Goal: Transaction & Acquisition: Purchase product/service

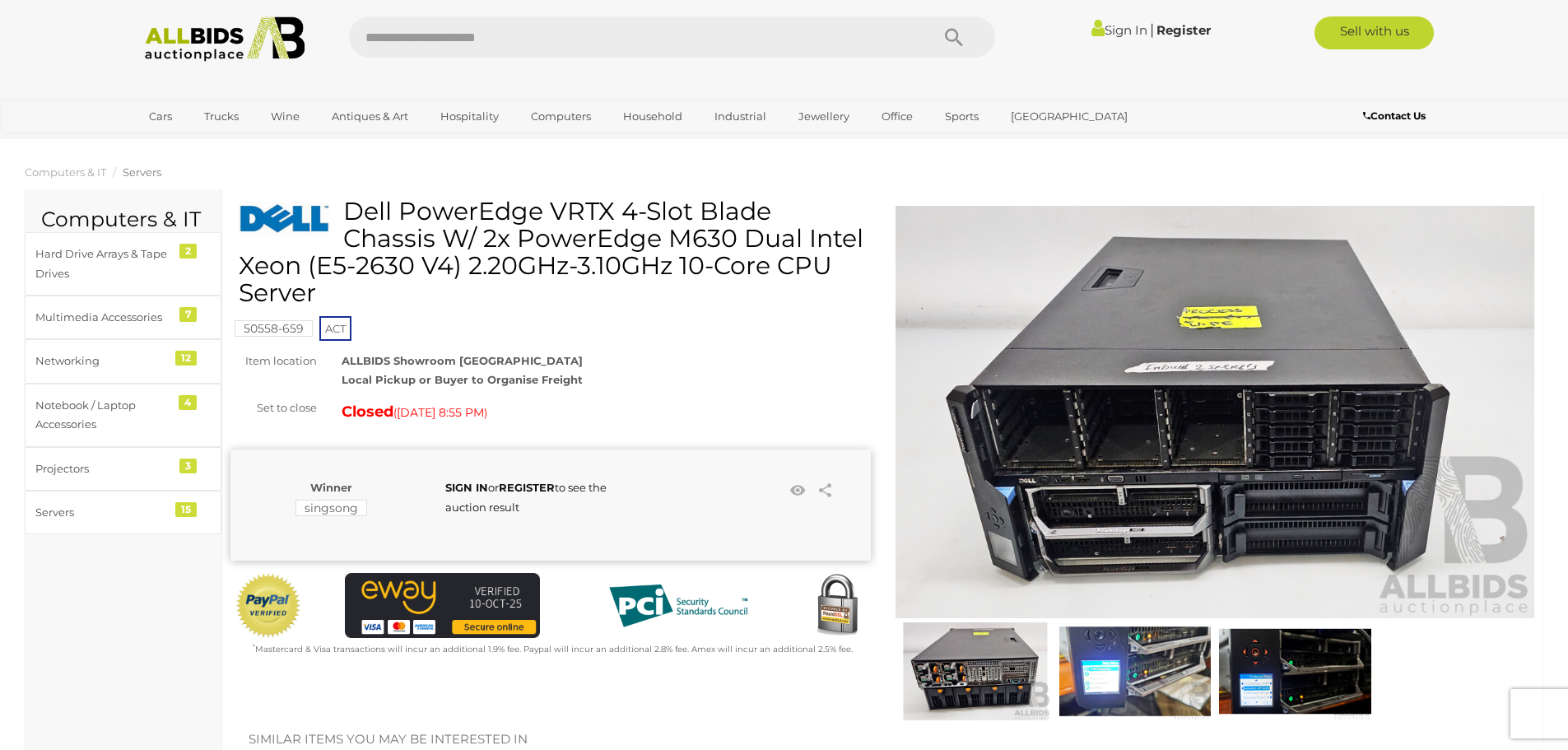
click at [1108, 106] on ul "Cars Closing on Weekdays View All Cars Auctions" at bounding box center [674, 116] width 1072 height 28
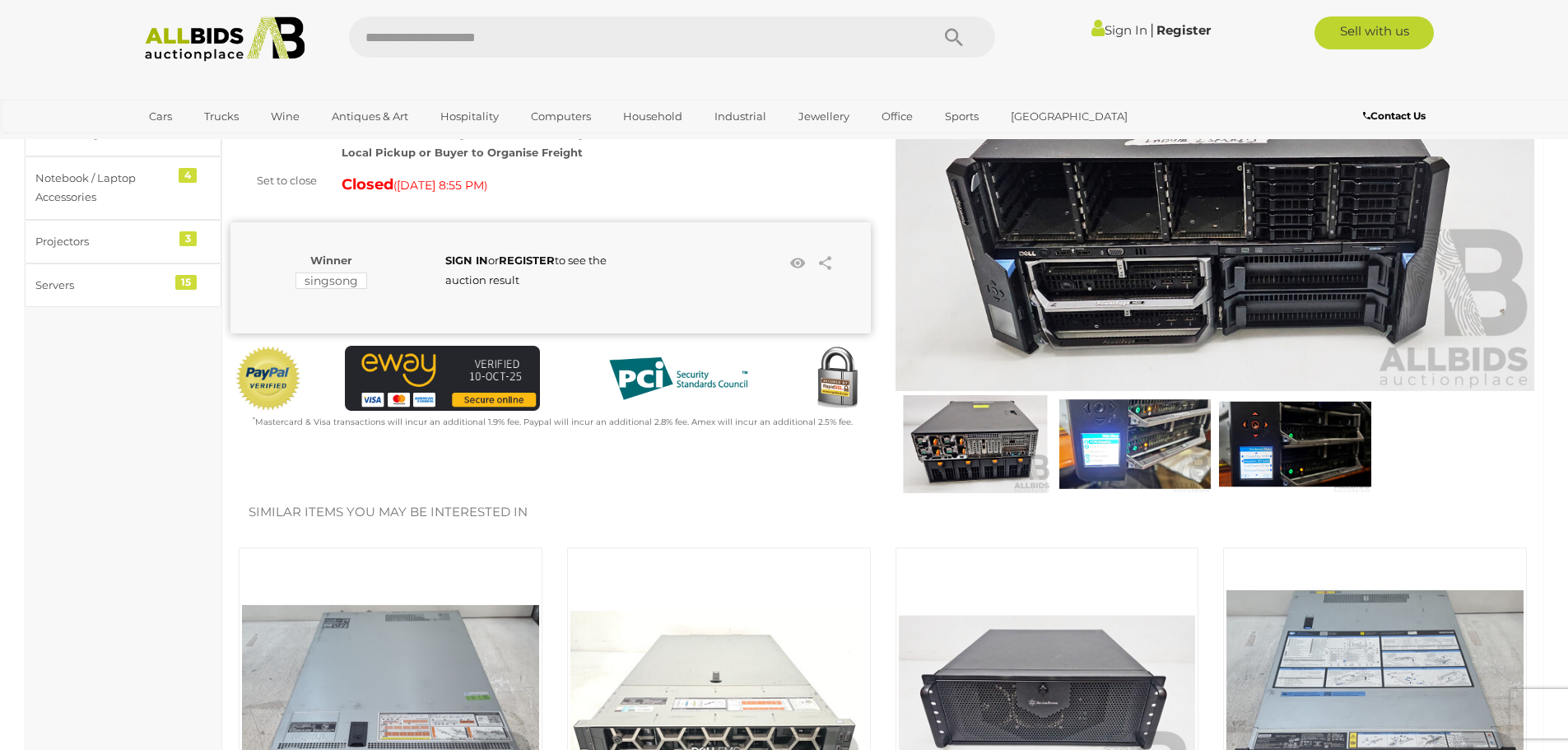
scroll to position [247, 0]
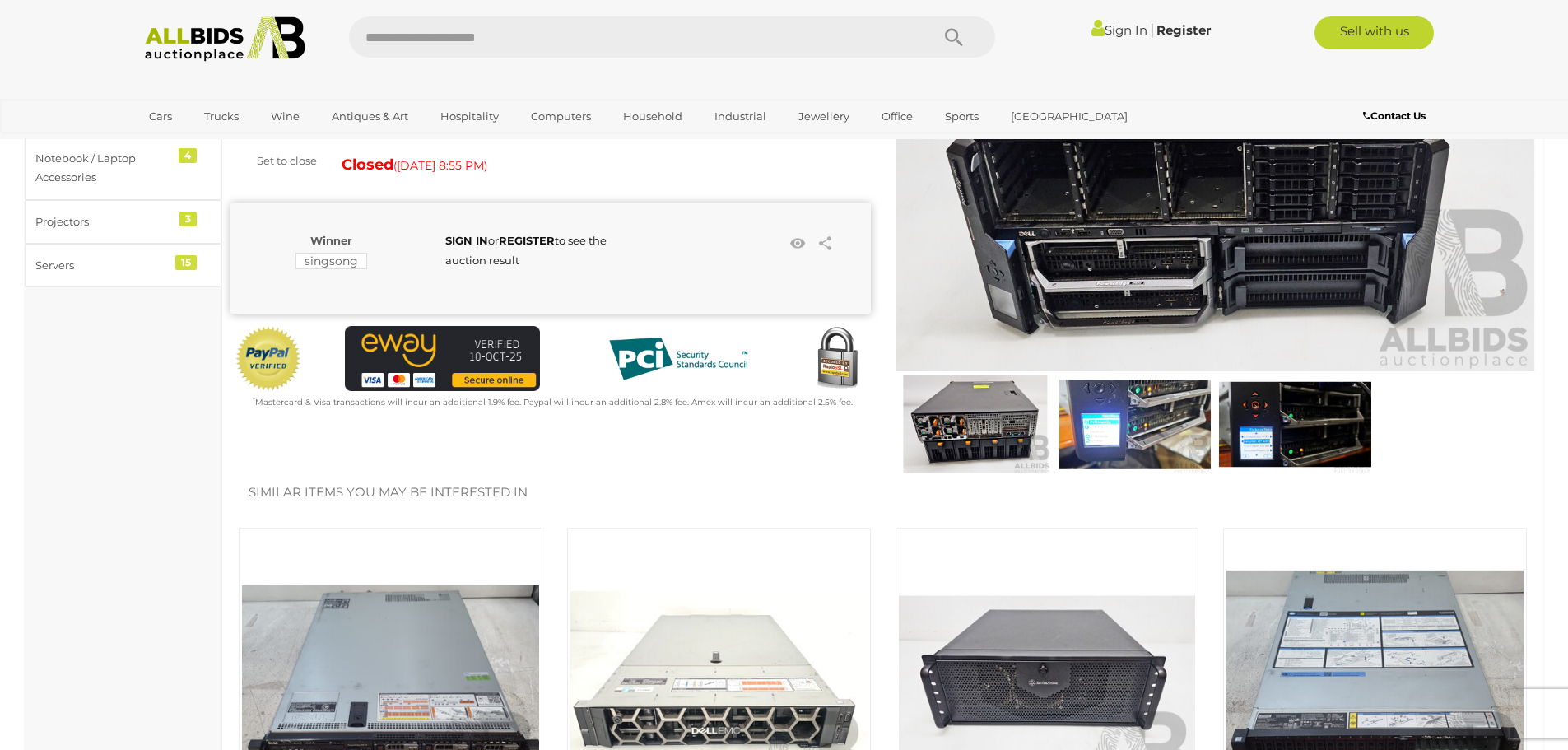
click at [1000, 436] on img at bounding box center [976, 425] width 152 height 98
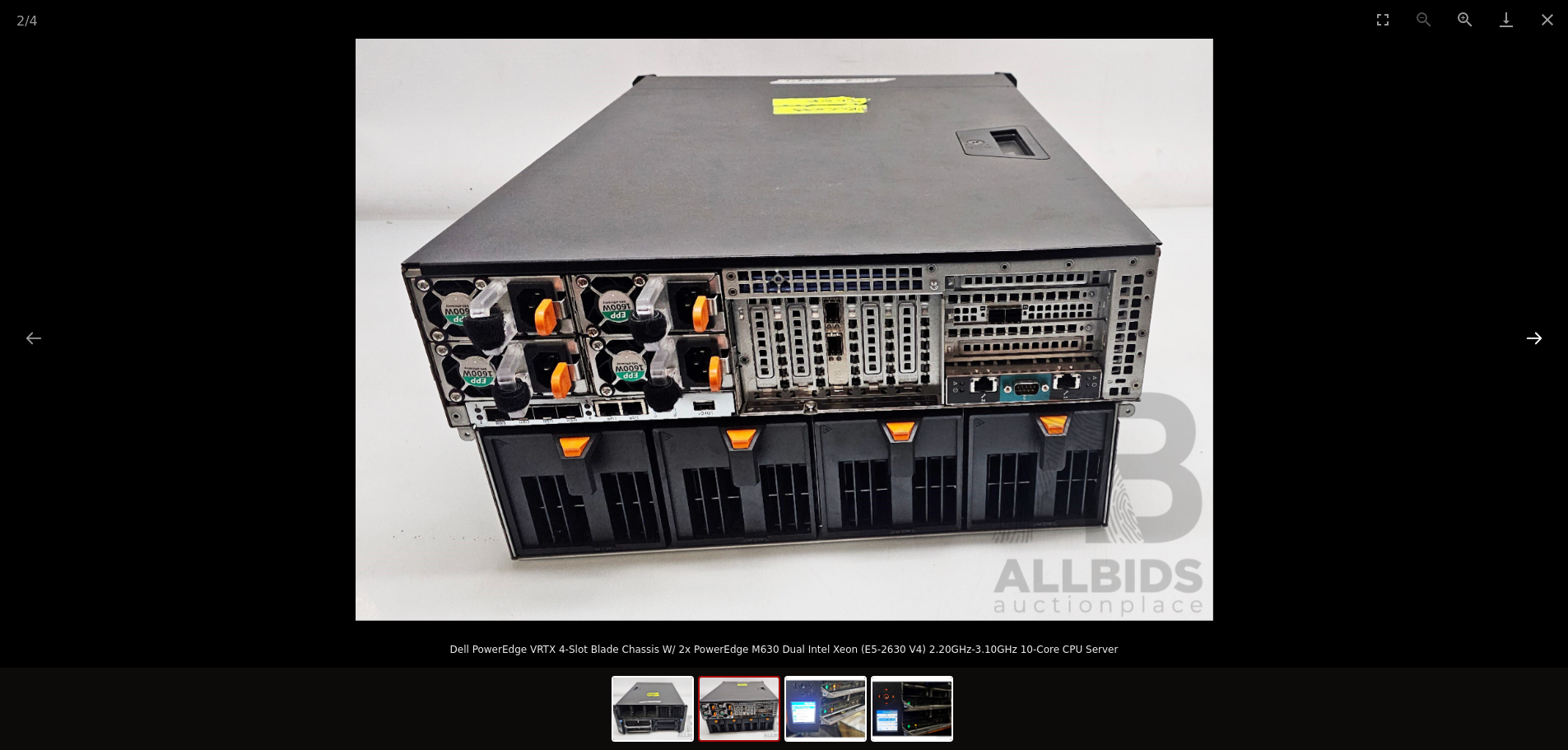
click at [1533, 338] on button "Next slide" at bounding box center [1534, 338] width 34 height 32
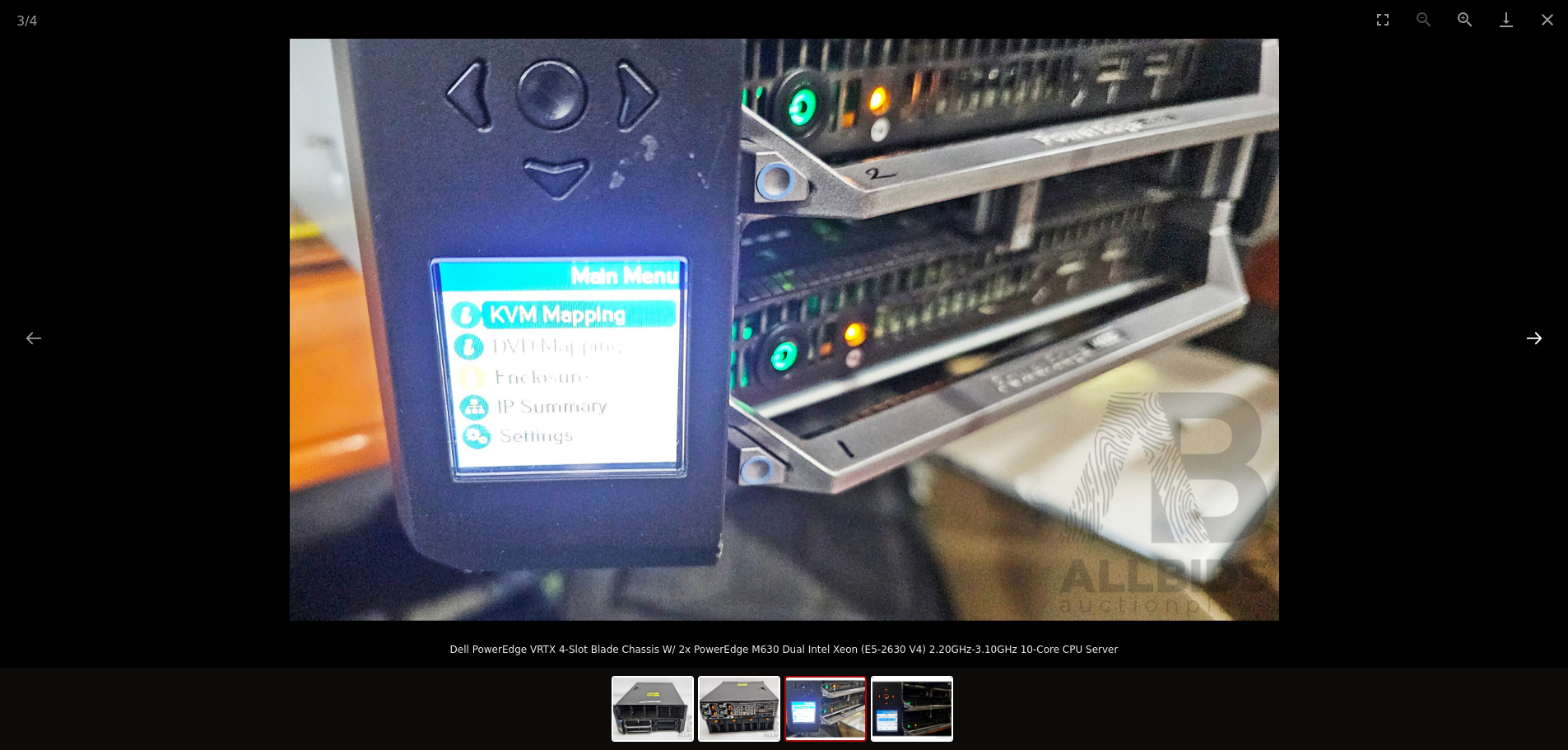
click at [1533, 338] on button "Next slide" at bounding box center [1534, 338] width 34 height 32
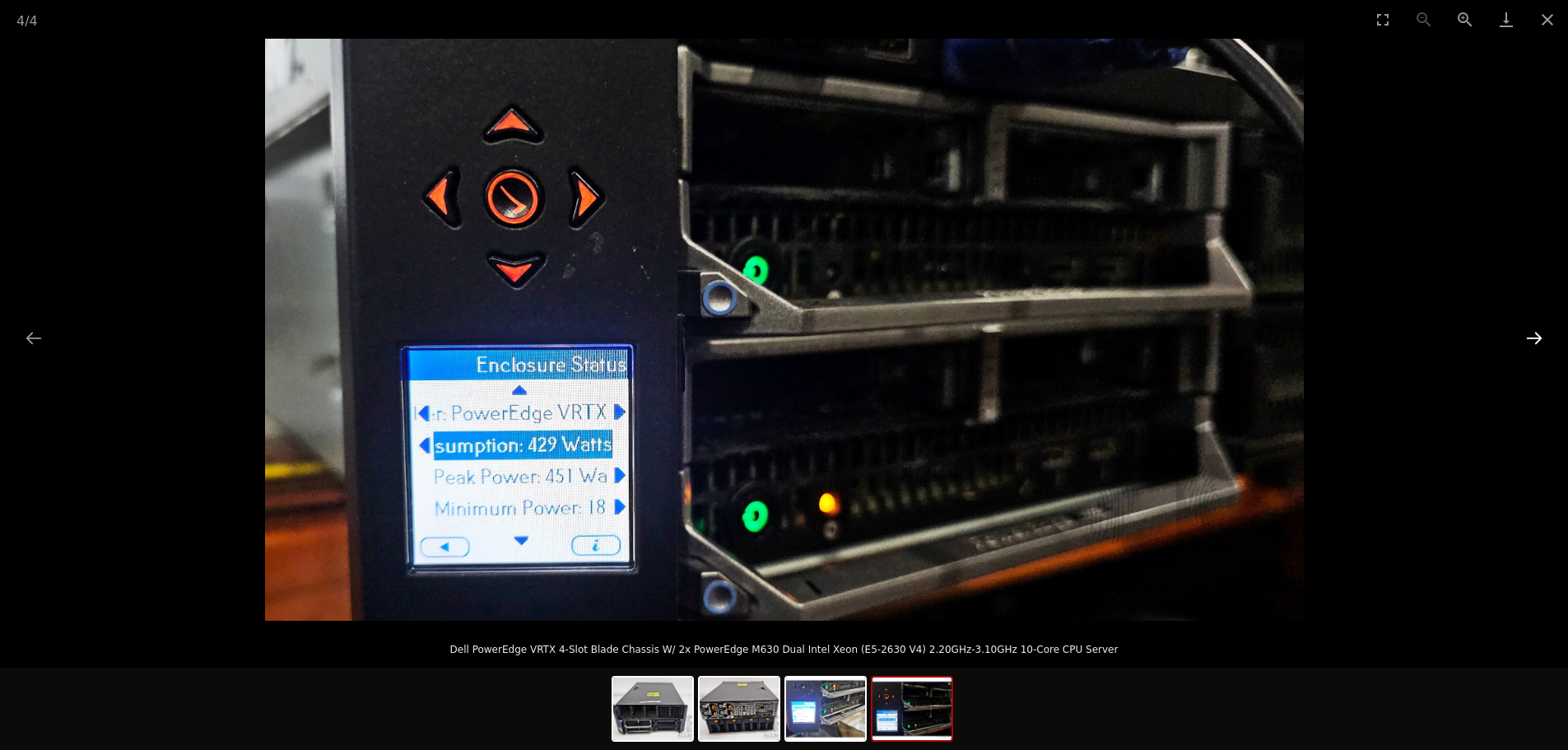
click at [1533, 338] on button "Next slide" at bounding box center [1534, 338] width 34 height 32
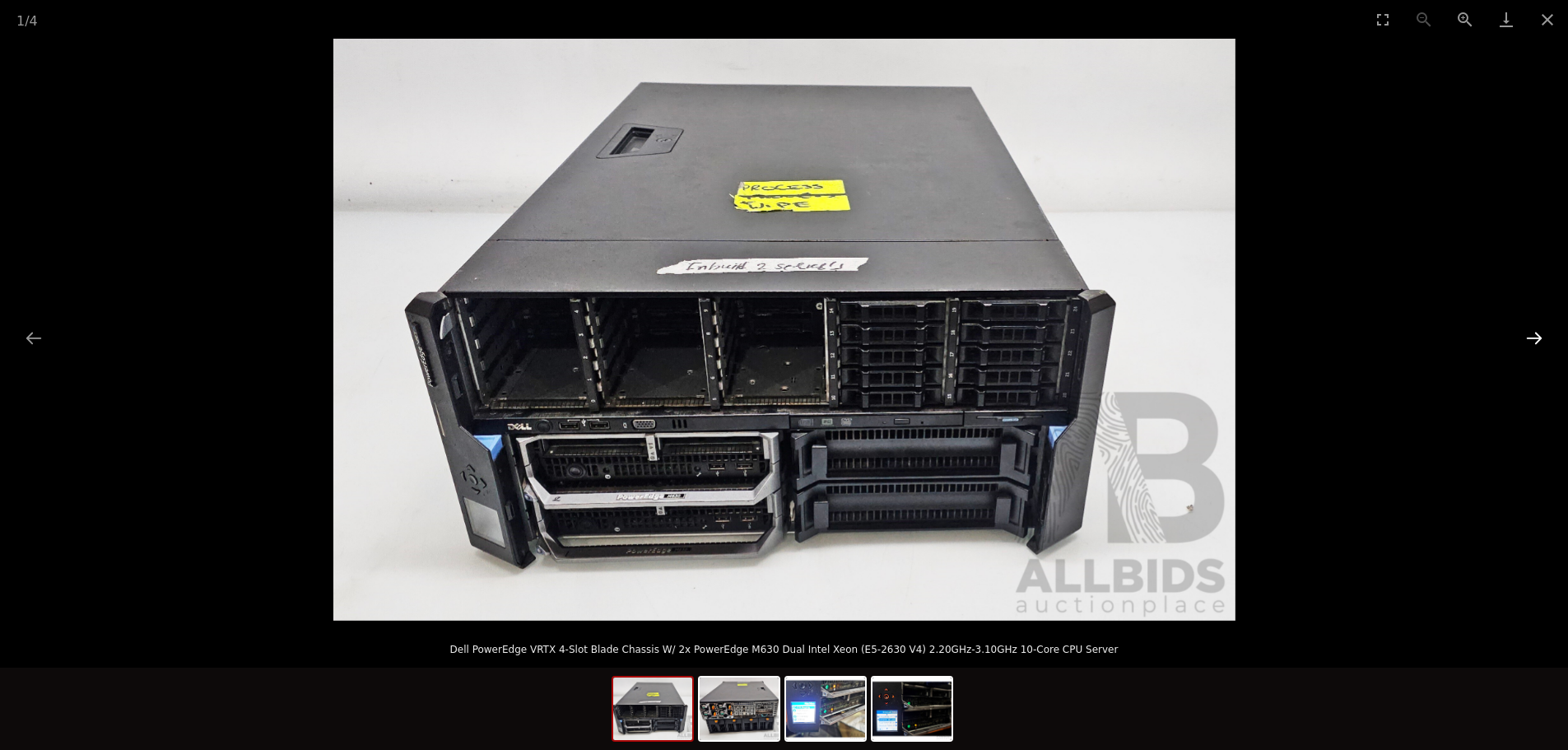
click at [1533, 338] on button "Next slide" at bounding box center [1534, 338] width 34 height 32
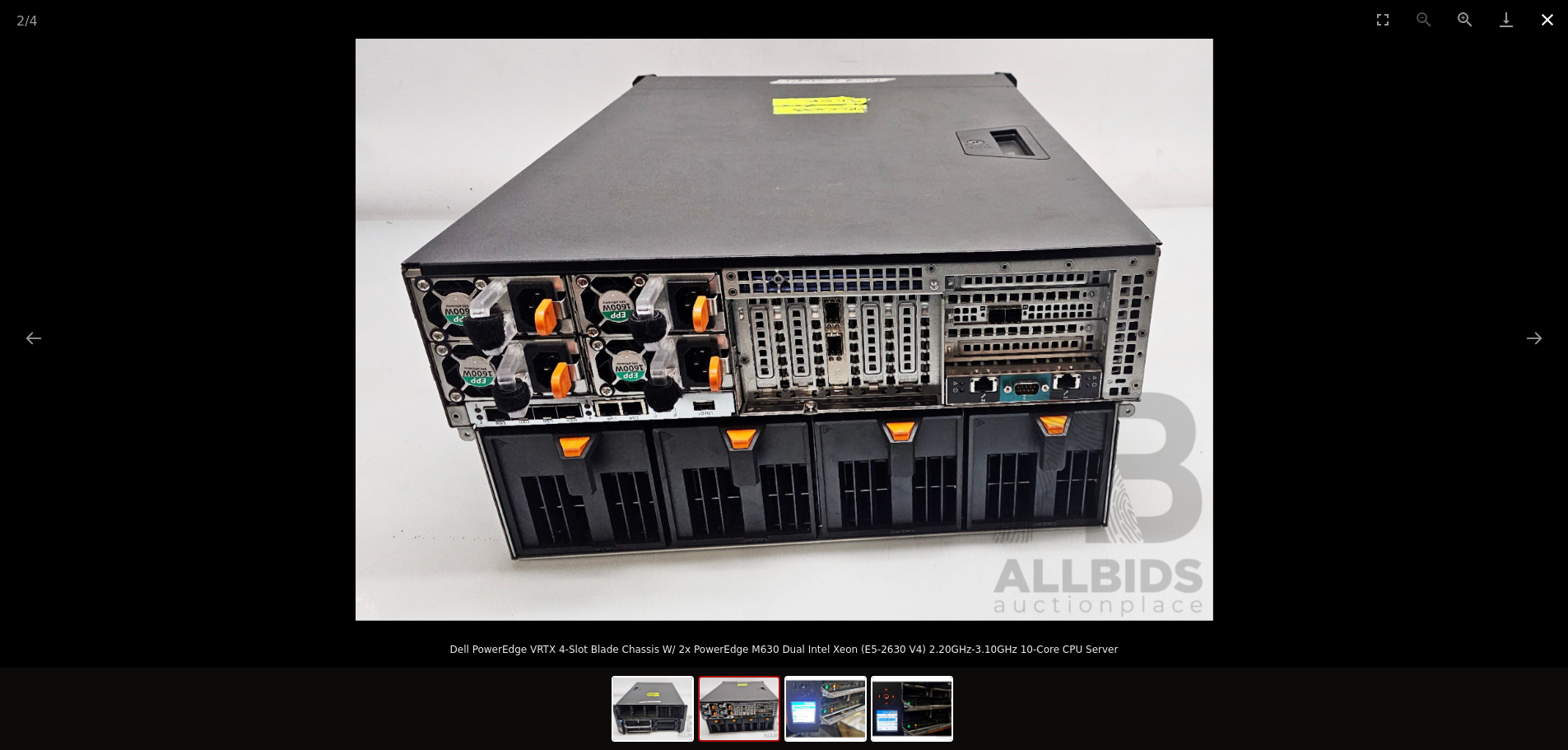
click at [1549, 10] on button "Close gallery" at bounding box center [1547, 19] width 41 height 39
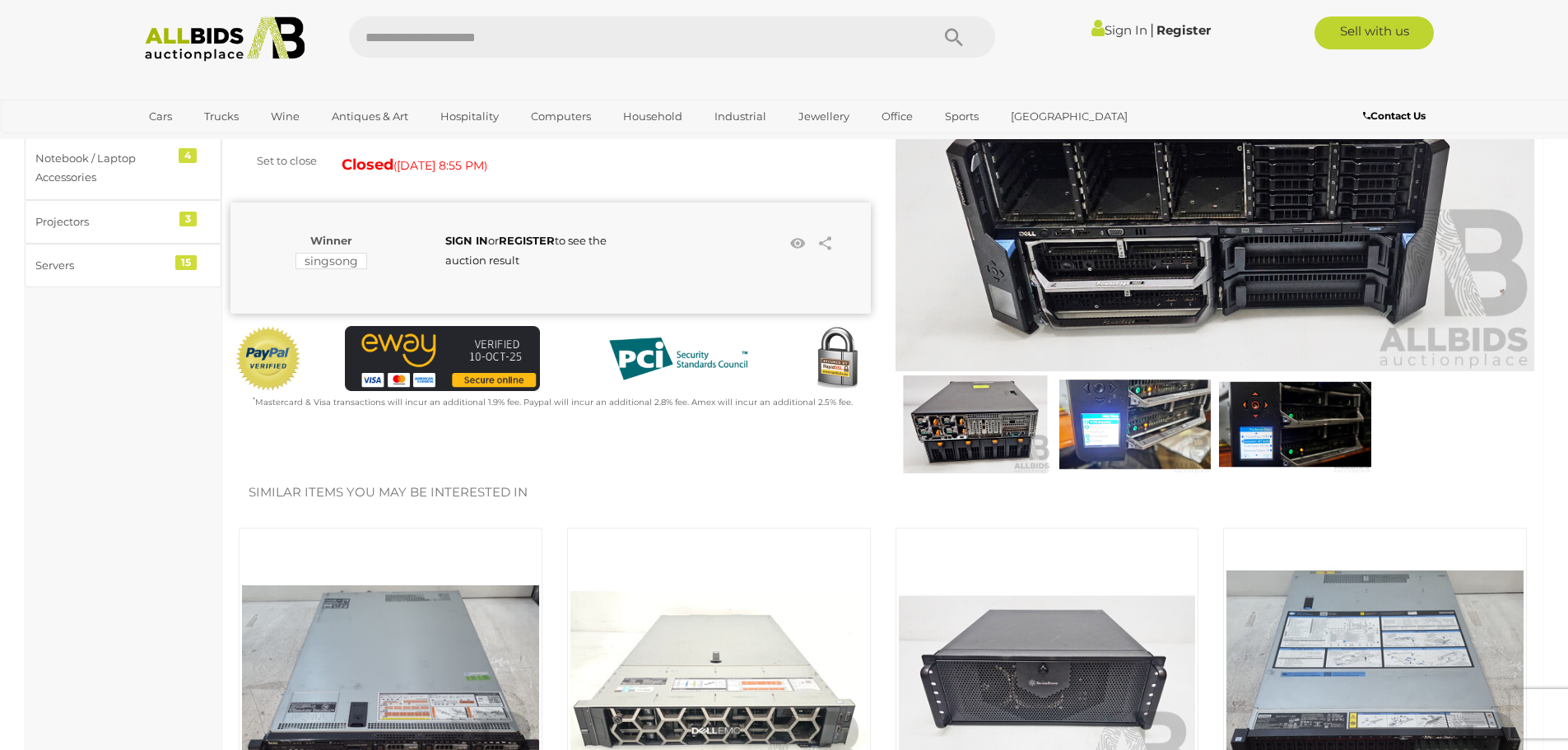
click at [968, 512] on div "Similar items you may be interested in Dell PowerEdge R630 Dual Intel Xeon (E5-…" at bounding box center [883, 716] width 1329 height 462
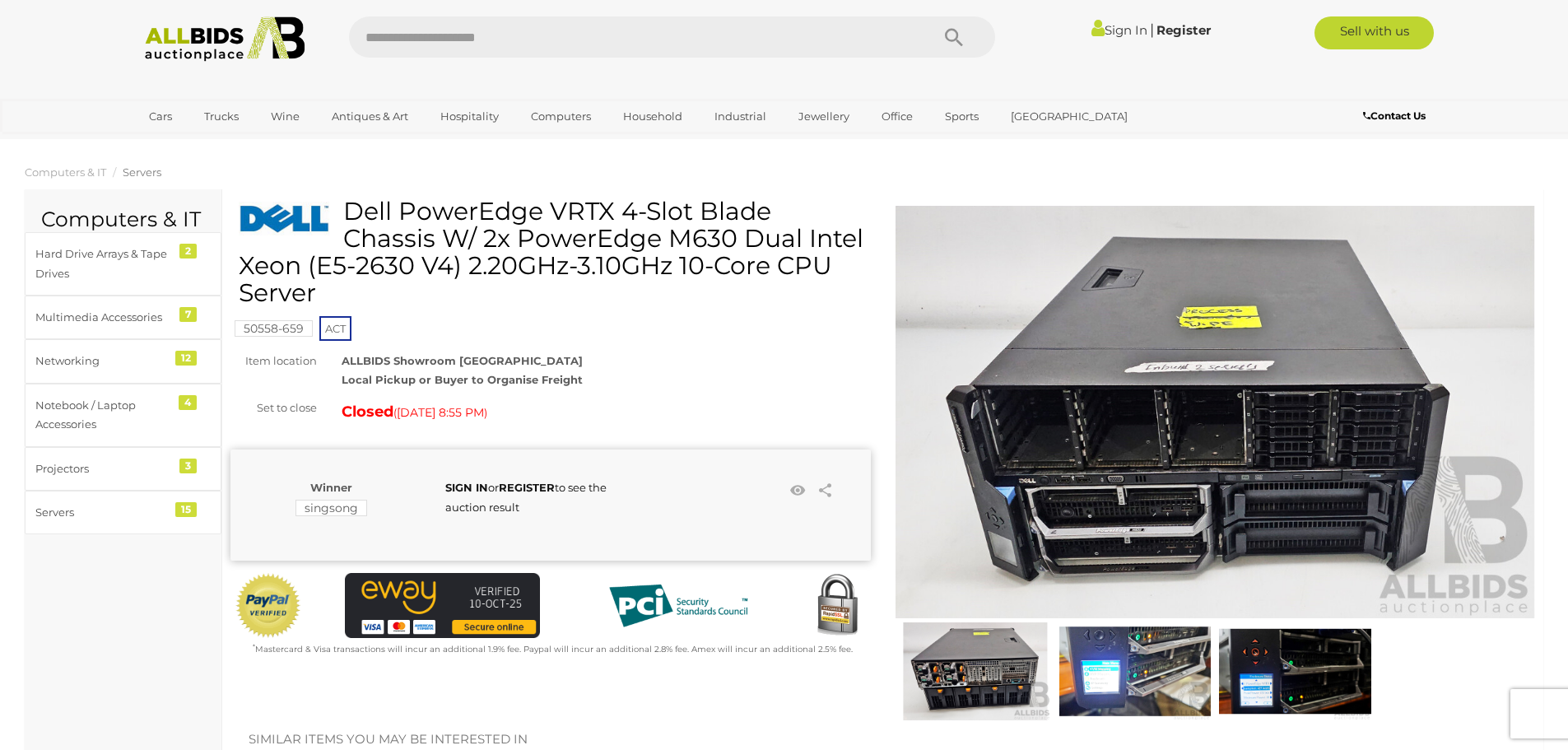
click at [1116, 31] on link "Sign In" at bounding box center [1119, 30] width 56 height 15
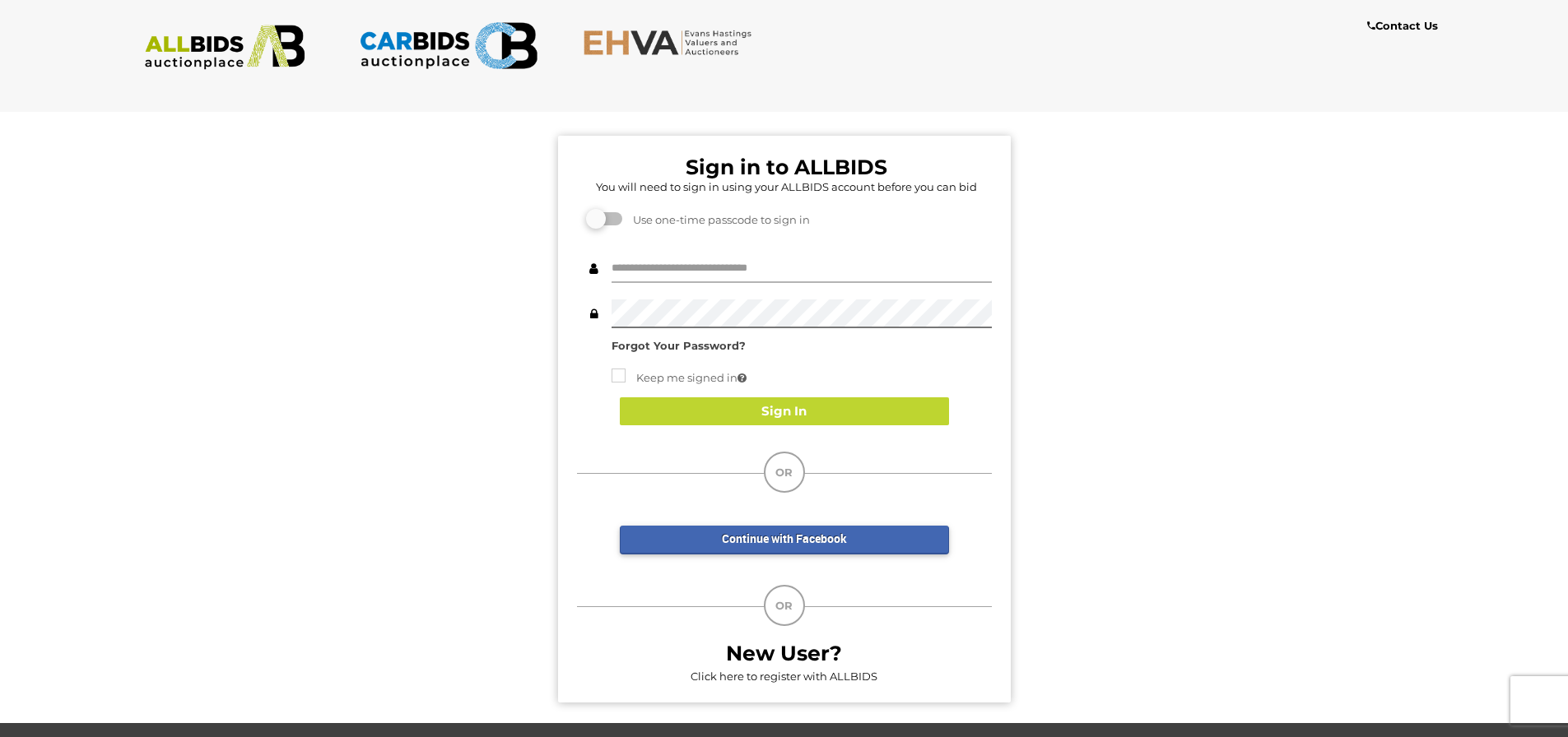
click at [721, 270] on input "text" at bounding box center [802, 268] width 381 height 28
type input "*****"
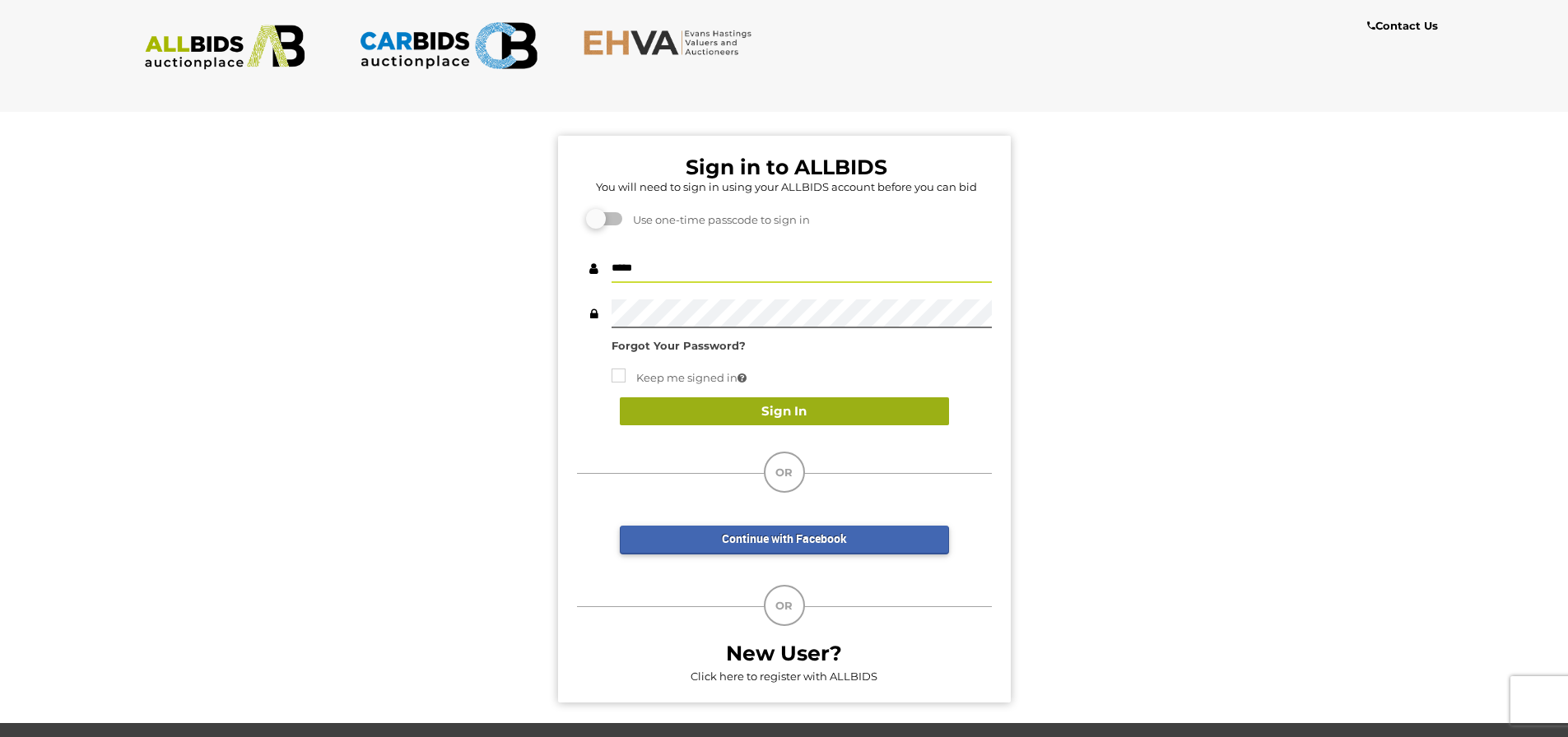
click at [762, 415] on button "Sign In" at bounding box center [784, 412] width 329 height 28
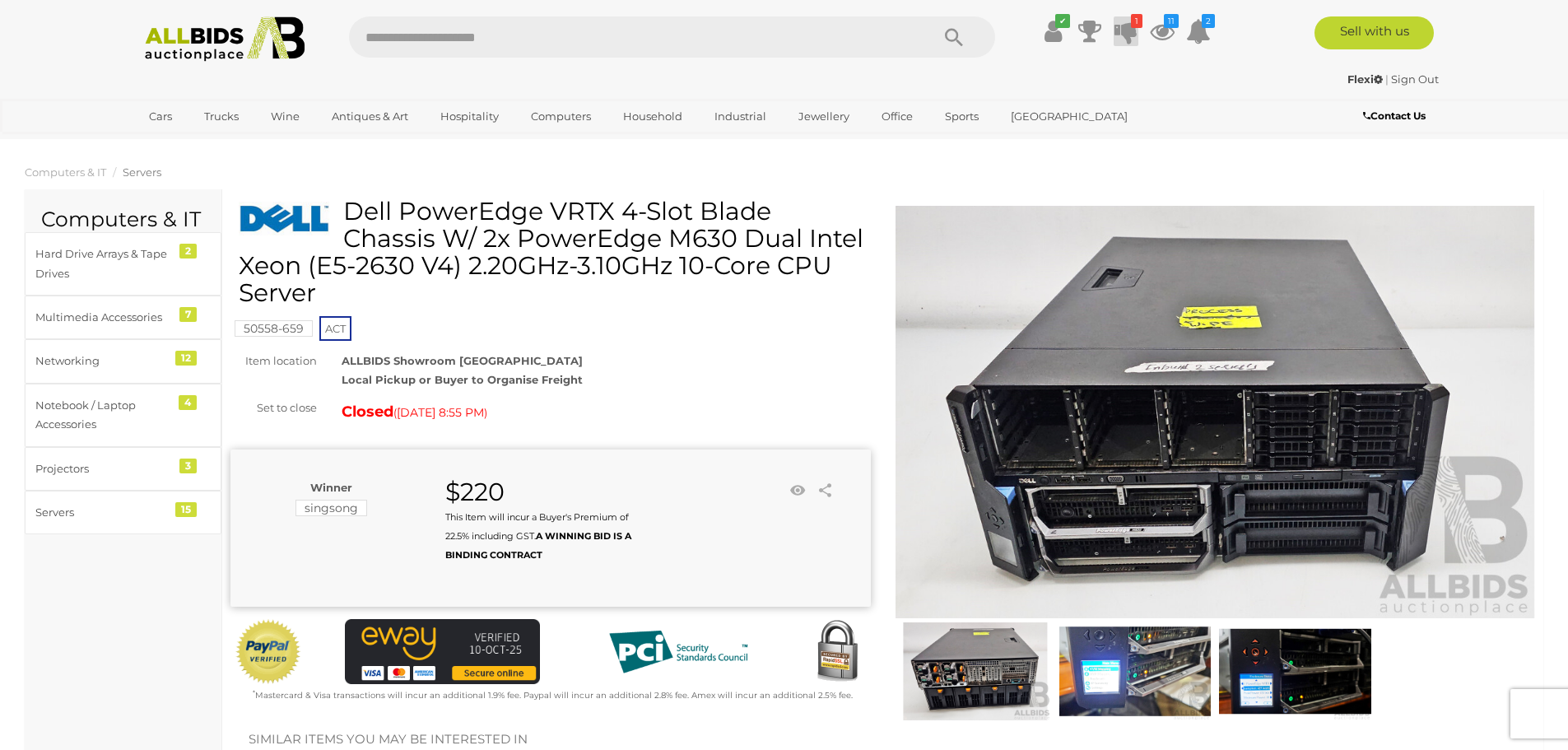
click at [1134, 31] on icon at bounding box center [1125, 31] width 23 height 29
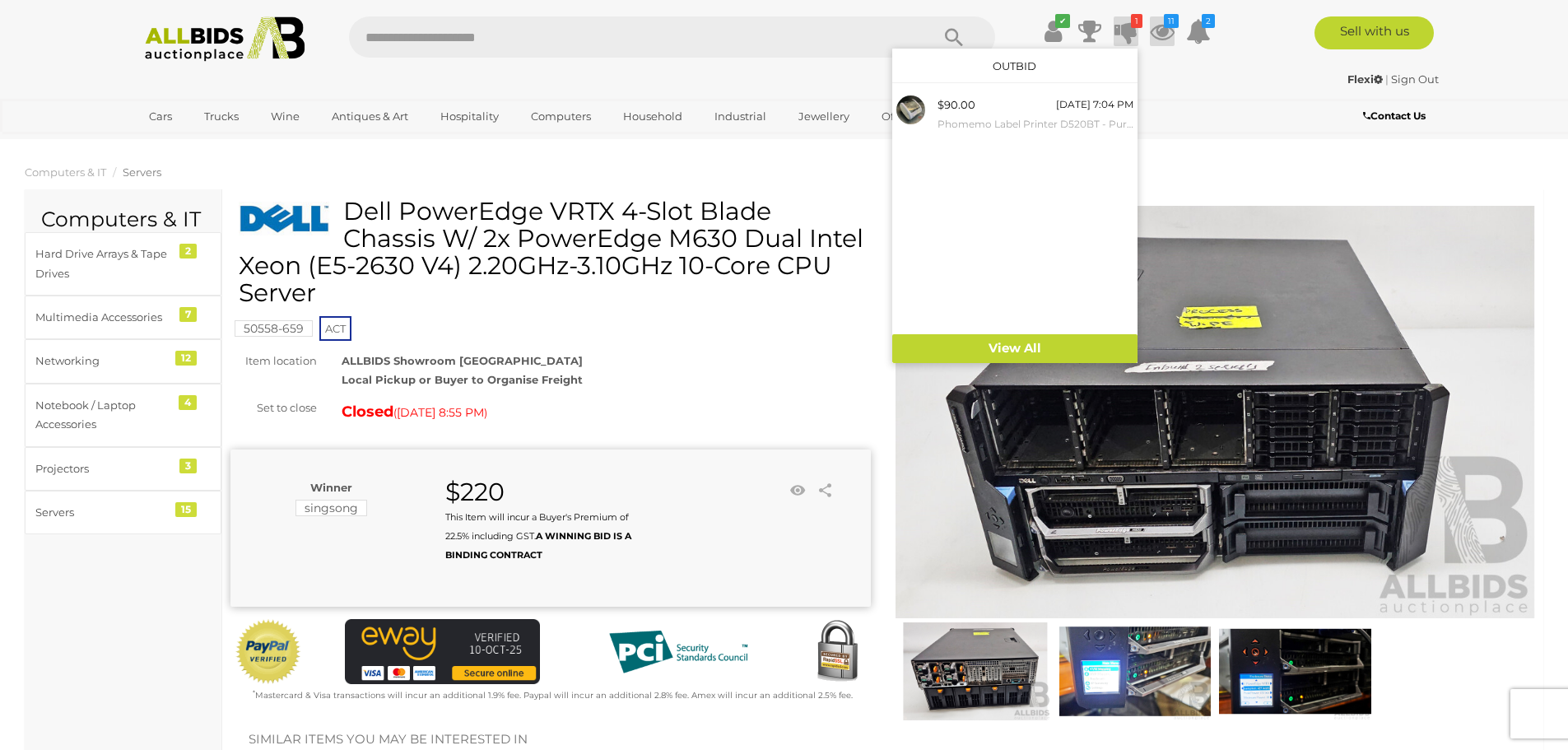
click at [1168, 28] on icon at bounding box center [1162, 31] width 25 height 29
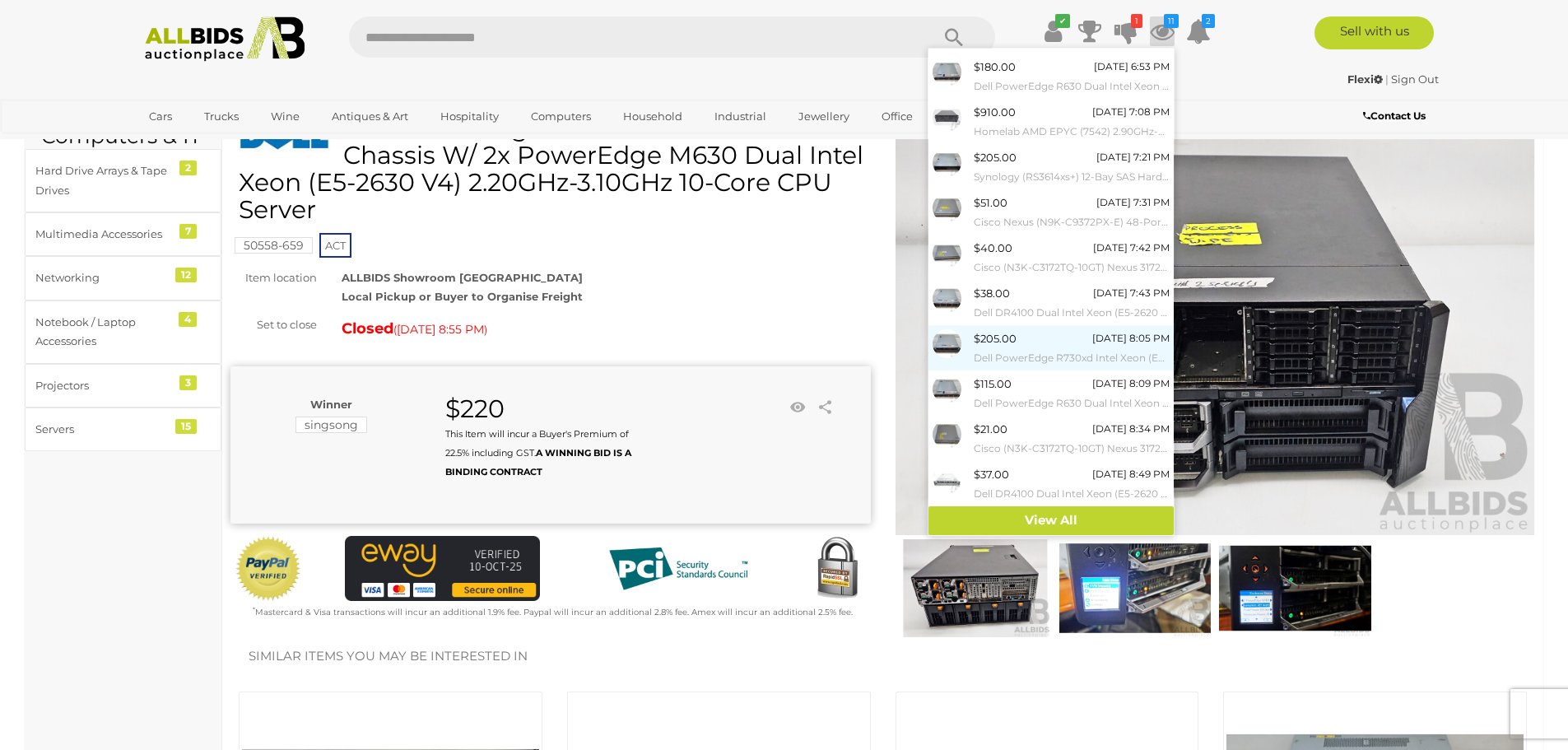
scroll to position [164, 0]
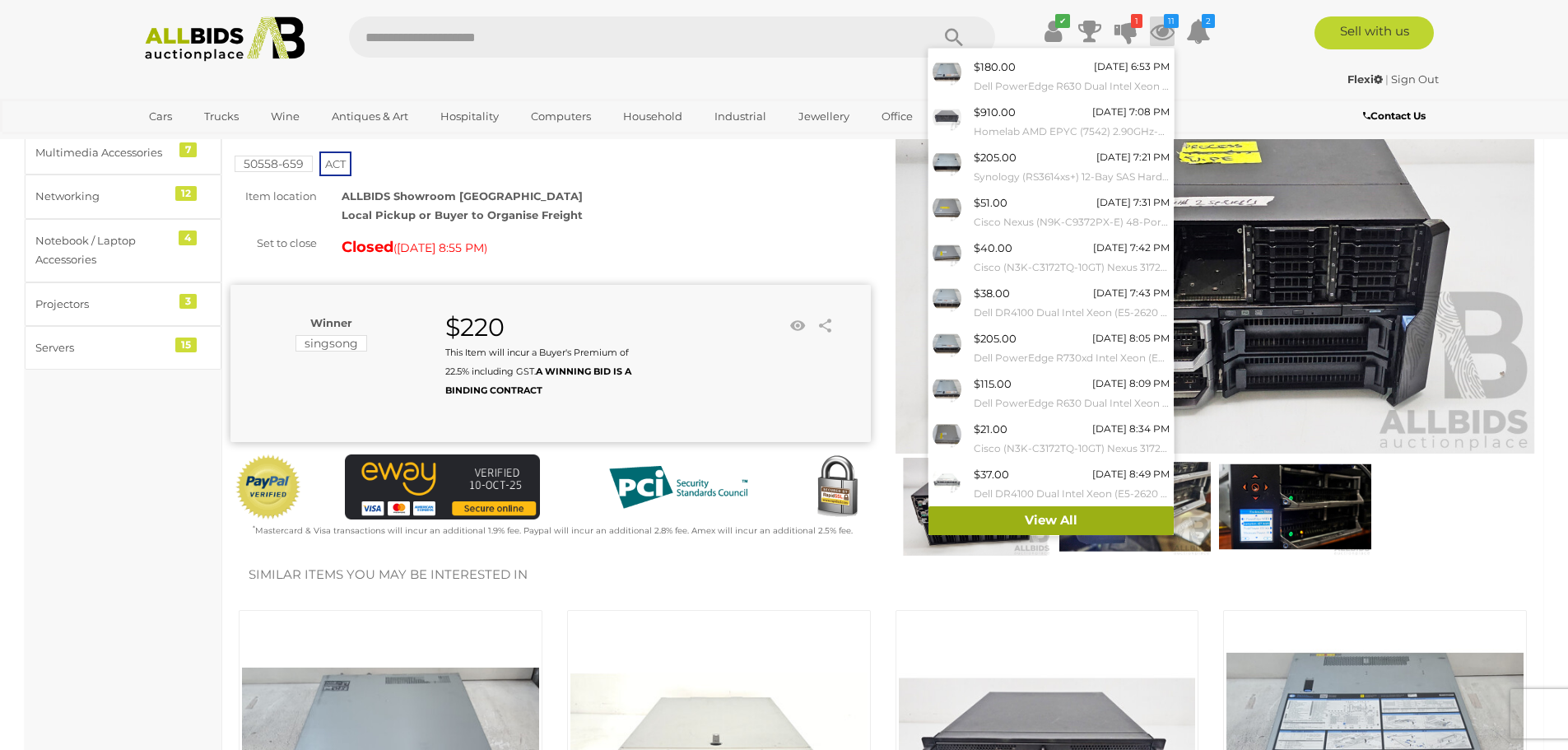
click at [1048, 516] on link "View All" at bounding box center [1050, 520] width 245 height 28
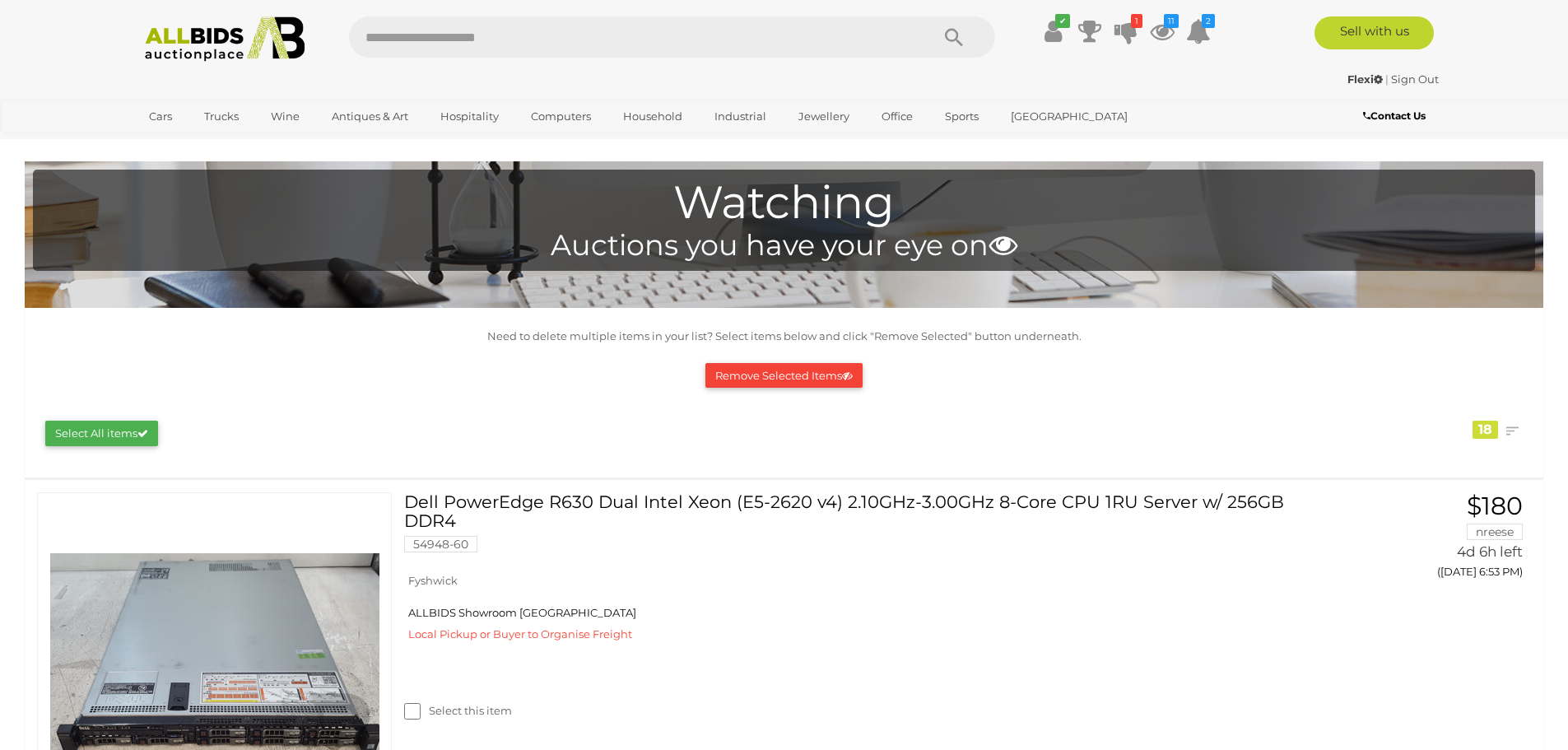
click at [622, 46] on input "text" at bounding box center [631, 37] width 565 height 41
type input "*****"
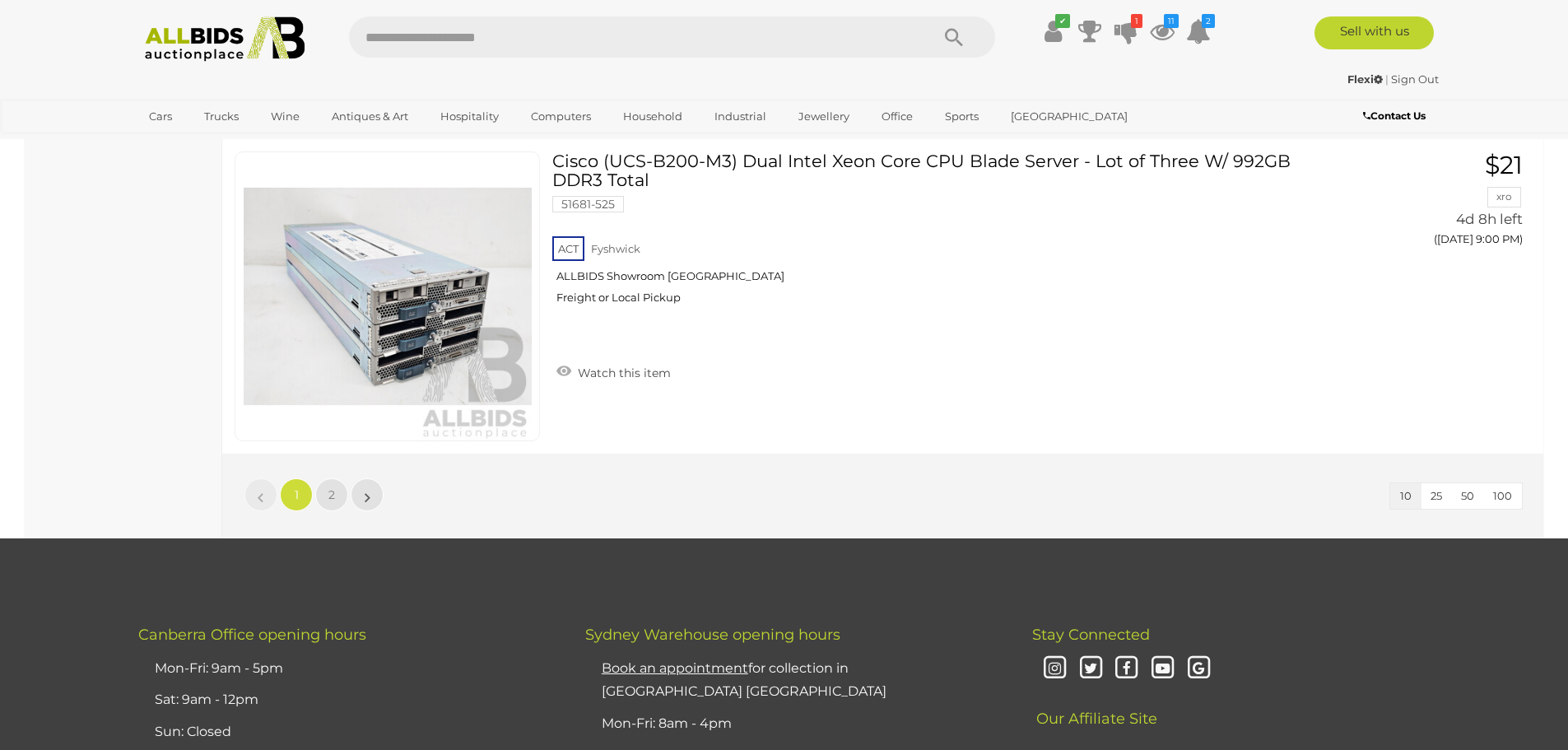
scroll to position [2963, 0]
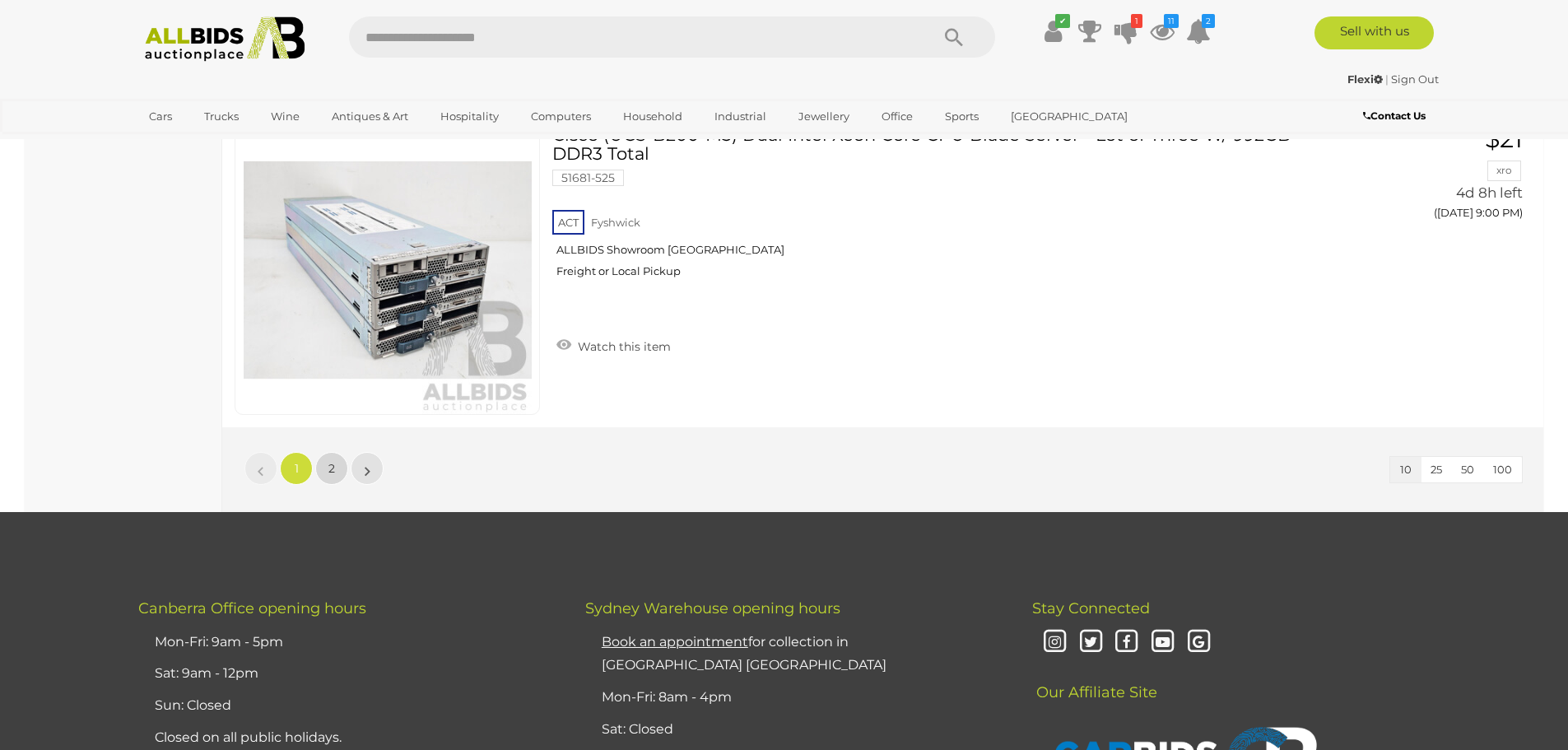
click at [328, 462] on span "2" at bounding box center [332, 468] width 7 height 15
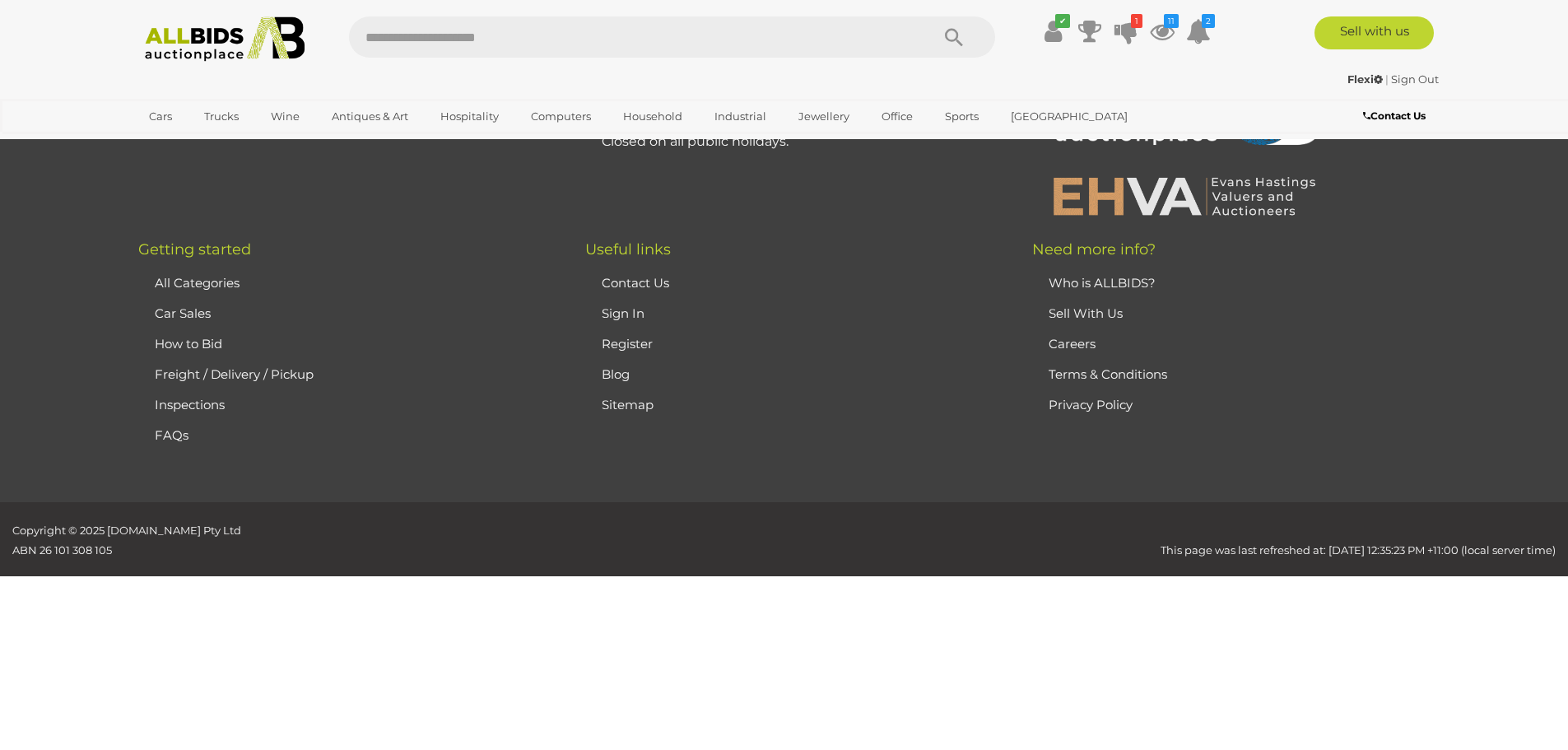
scroll to position [0, 0]
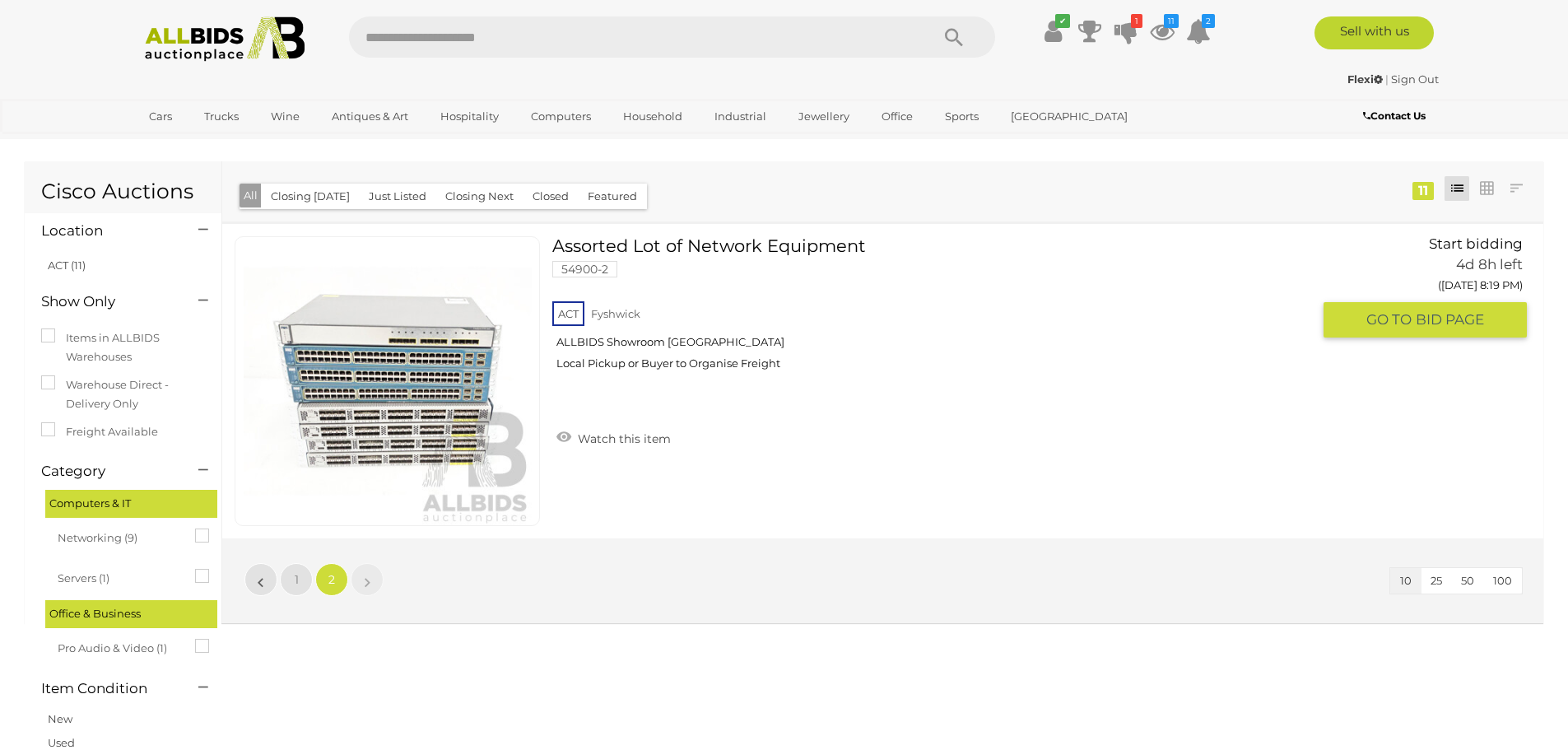
click at [348, 425] on img at bounding box center [387, 381] width 288 height 288
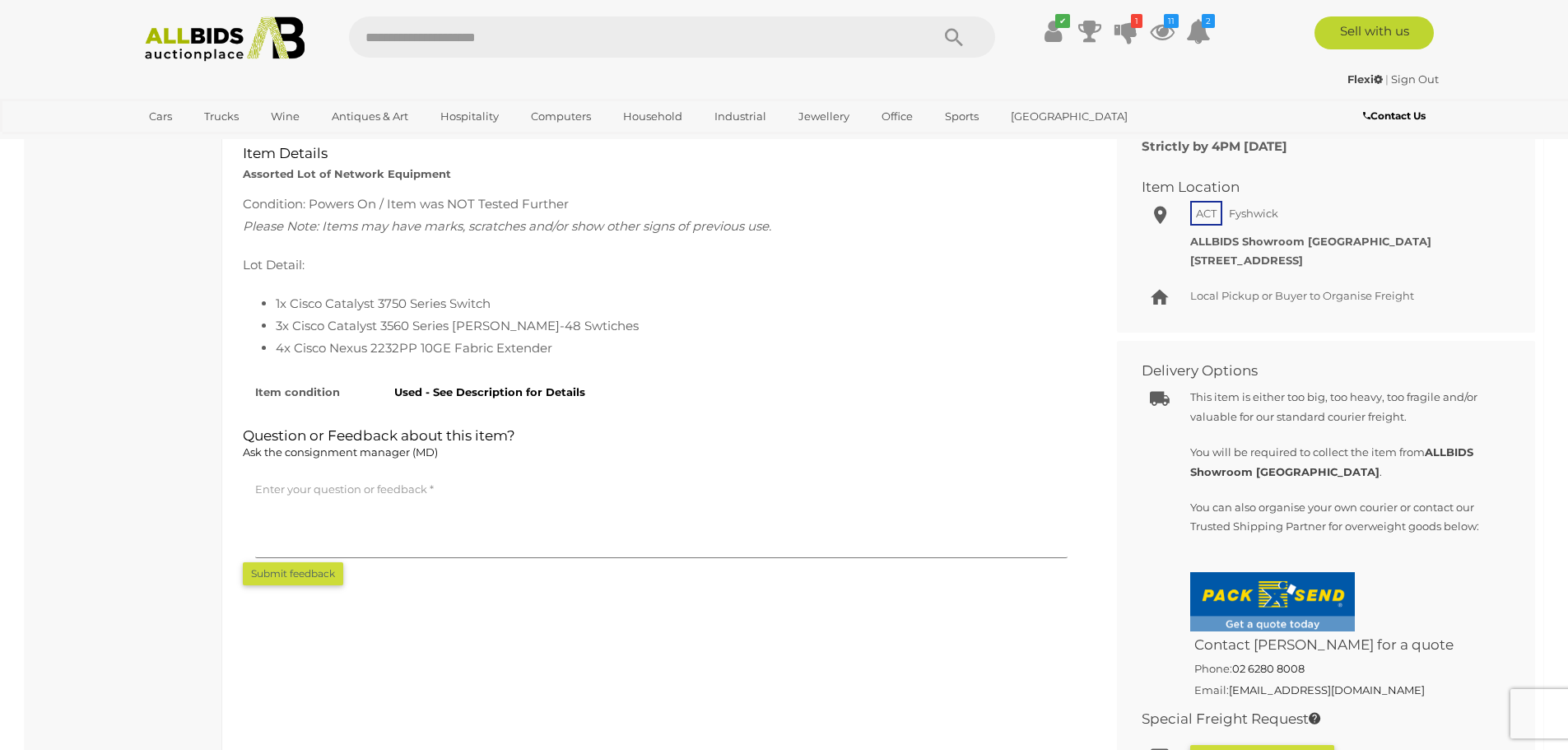
scroll to position [659, 0]
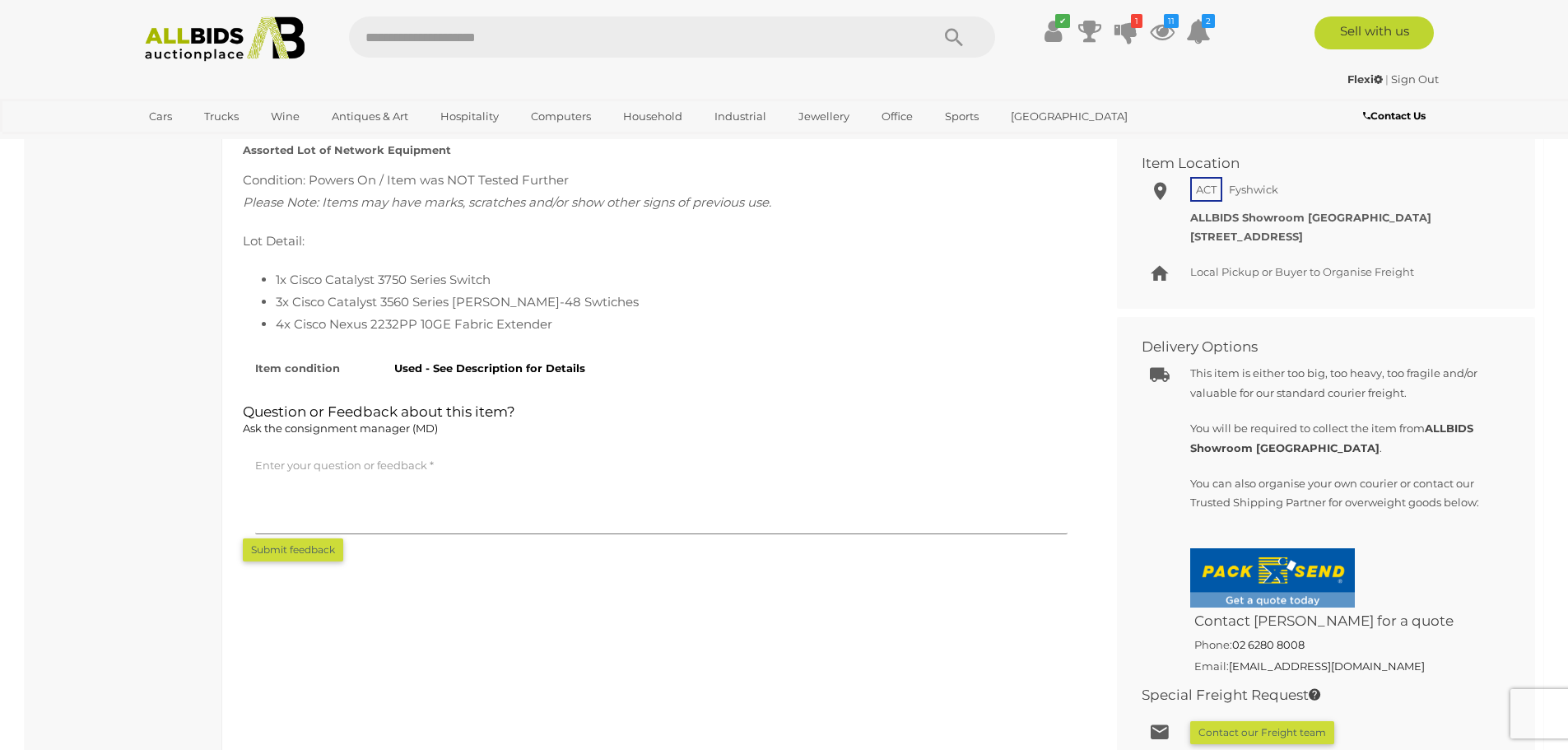
click at [394, 325] on li "4x Cisco Nexus 2232PP 10GE Fabric Extender" at bounding box center [678, 324] width 804 height 22
copy li "2232PP"
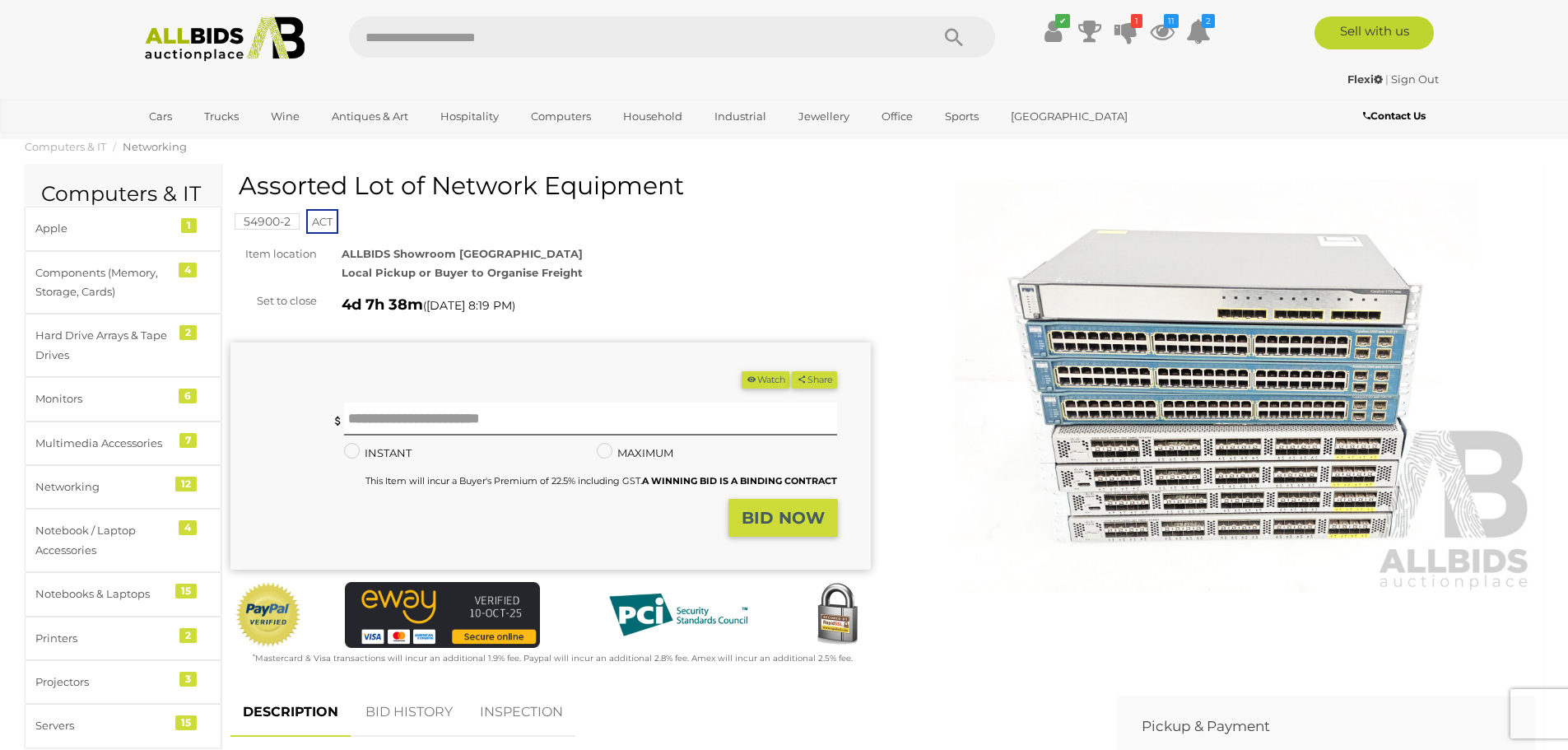
scroll to position [0, 0]
